Goal: Information Seeking & Learning: Learn about a topic

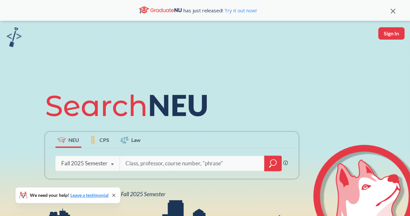
click at [144, 165] on input "search" at bounding box center [192, 163] width 135 height 14
type input "machine learning"
click at [100, 163] on div "Fall 2025 Semester" at bounding box center [84, 163] width 46 height 7
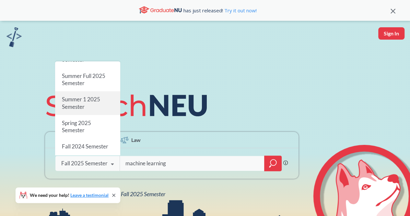
scroll to position [34, 0]
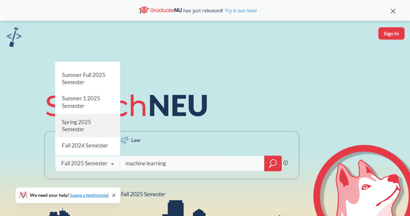
click at [74, 125] on span "Spring 2025 Semester" at bounding box center [76, 125] width 29 height 14
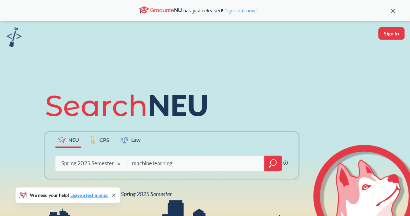
click at [269, 162] on div at bounding box center [273, 163] width 18 height 16
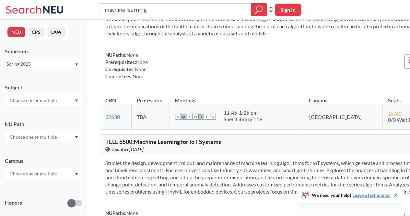
scroll to position [1002, 0]
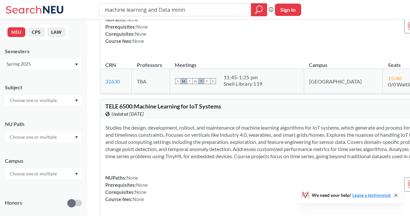
type input "machine learning and Data mining"
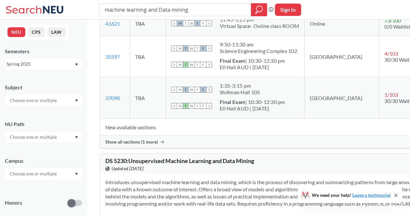
scroll to position [362, 0]
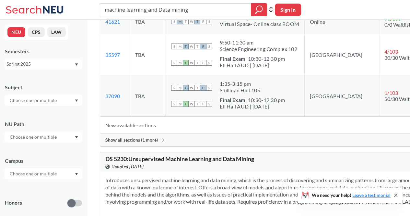
click at [158, 146] on div "Show all sections (1 more)" at bounding box center [292, 140] width 384 height 12
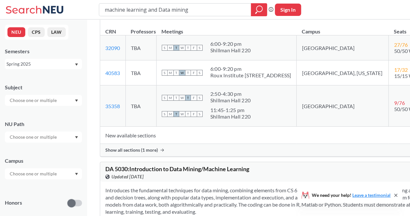
scroll to position [653, 0]
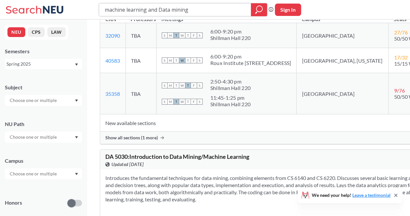
drag, startPoint x: 196, startPoint y: 10, endPoint x: 93, endPoint y: 8, distance: 102.2
click at [93, 8] on div "machine learning and Data mining Phrase search guarantees the exact search appe…" at bounding box center [205, 9] width 410 height 19
type input "natural language processing"
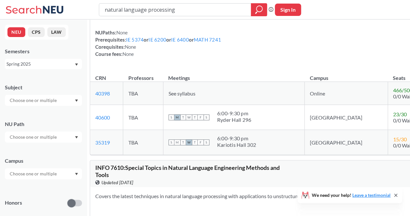
scroll to position [427, 0]
